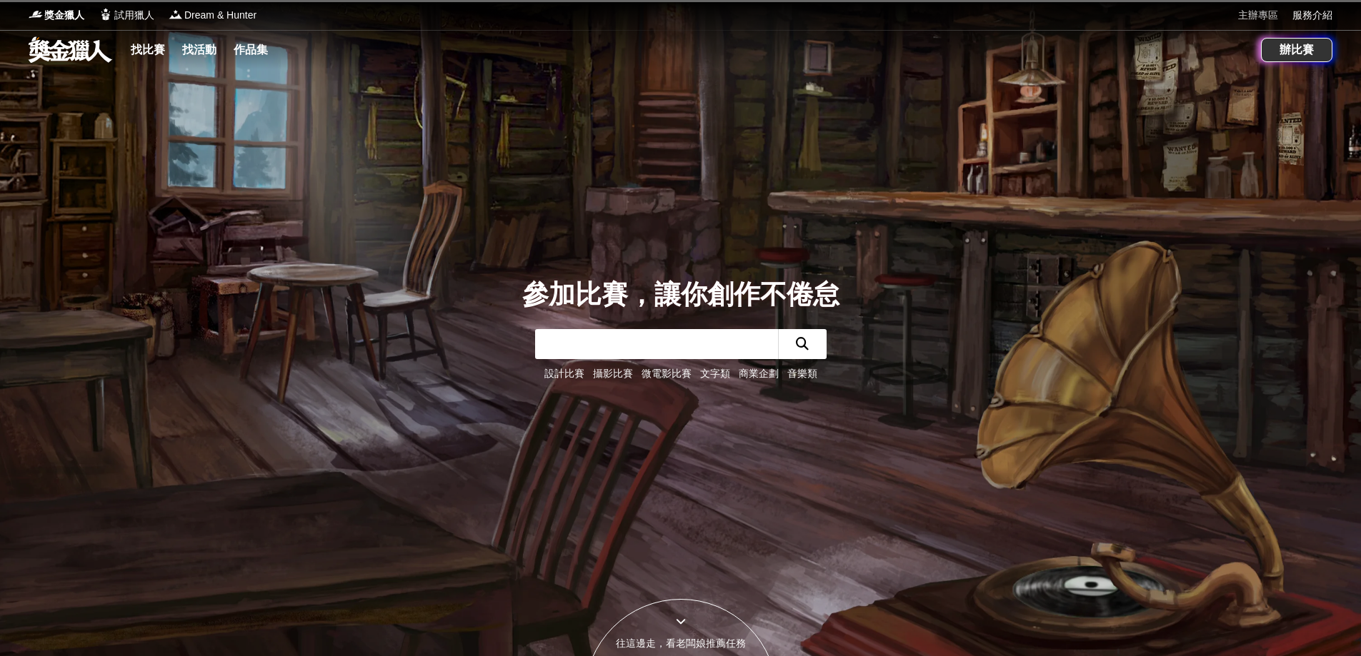
click at [1253, 14] on link "主辦專區" at bounding box center [1258, 15] width 40 height 15
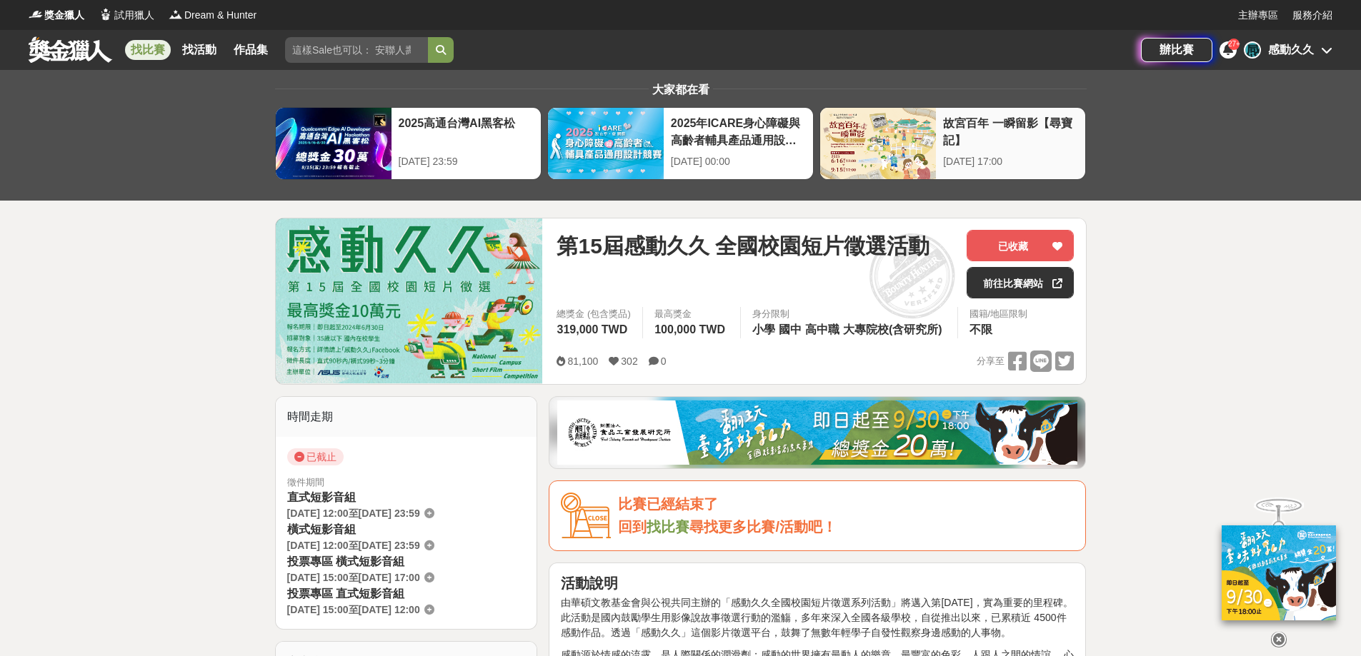
click at [1025, 156] on div "[DATE] 17:00" at bounding box center [1010, 161] width 135 height 15
click at [1026, 290] on link "前往比賽網站" at bounding box center [1019, 282] width 107 height 31
